Goal: Check status: Check status

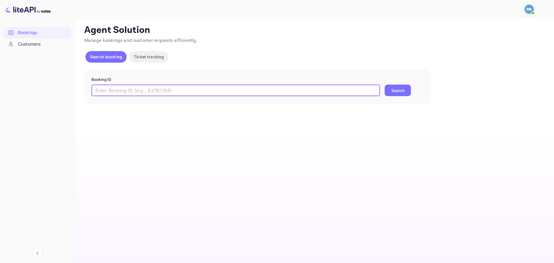
click at [214, 89] on input "text" at bounding box center [236, 91] width 289 height 12
paste input "7jCbbJaAN"
type input "7jCbbJaAN"
click at [406, 94] on button "Search" at bounding box center [398, 91] width 26 height 12
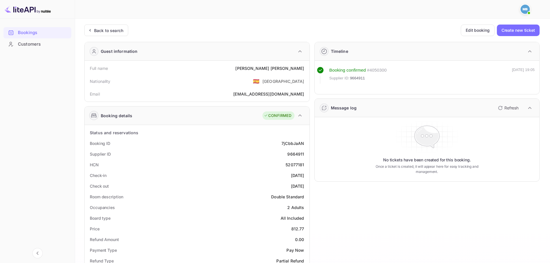
click at [298, 153] on div "9664911" at bounding box center [295, 154] width 17 height 6
copy div "9664911"
